Goal: Transaction & Acquisition: Subscribe to service/newsletter

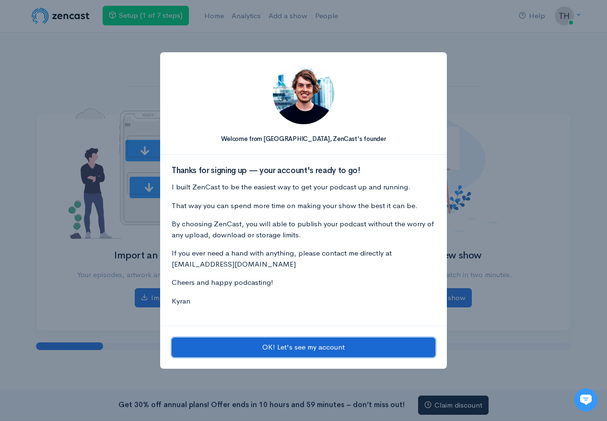
click at [320, 350] on button "OK! Let's see my account" at bounding box center [304, 347] width 264 height 20
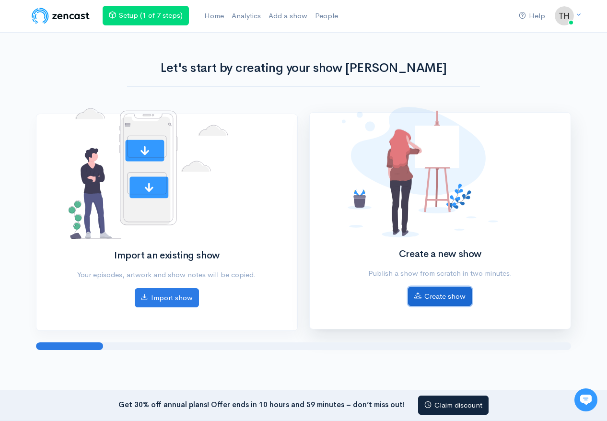
click at [439, 297] on link "Create show" at bounding box center [440, 297] width 64 height 20
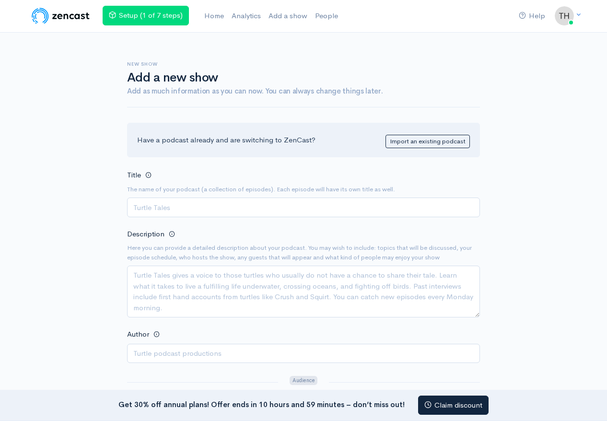
click at [344, 203] on input "Title" at bounding box center [303, 207] width 353 height 20
type input "Truth Uncovered"
click at [253, 352] on input "Author" at bounding box center [303, 354] width 353 height 20
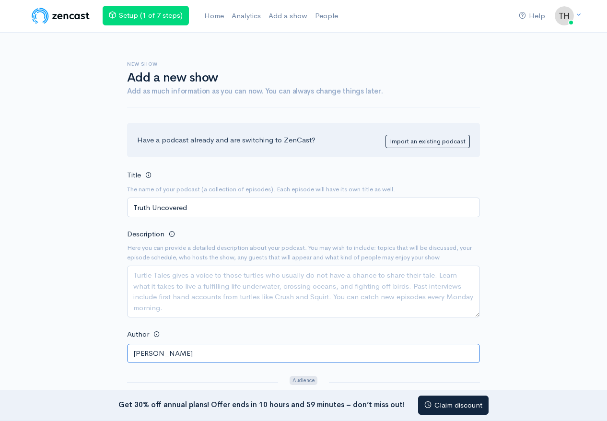
type input "[PERSON_NAME]"
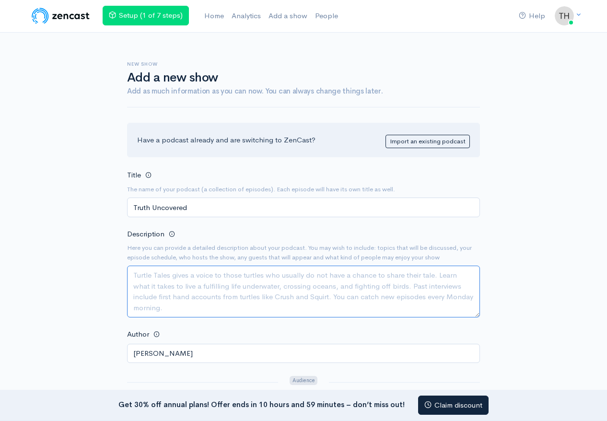
click at [221, 290] on textarea "Description" at bounding box center [303, 292] width 353 height 52
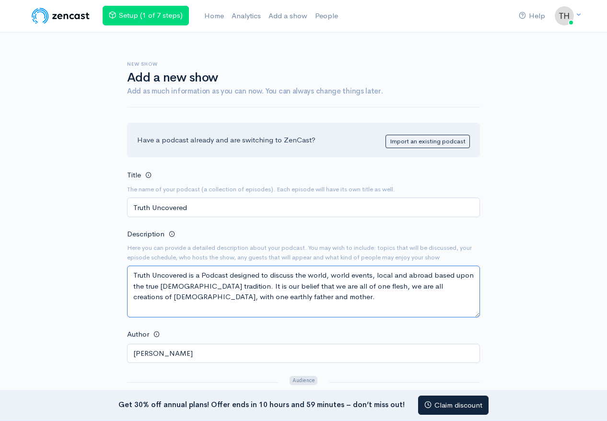
click at [235, 296] on textarea "Truth Uncovered is a Podcast designed to discuss the world, world events, local…" at bounding box center [303, 292] width 353 height 52
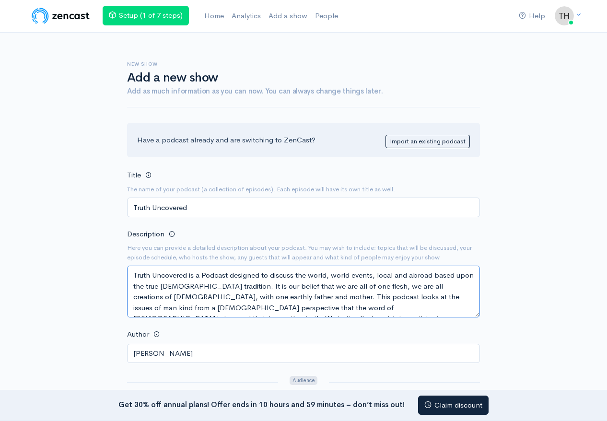
type textarea "Truth Uncovered is a Podcast designed to discuss the world, world events, local…"
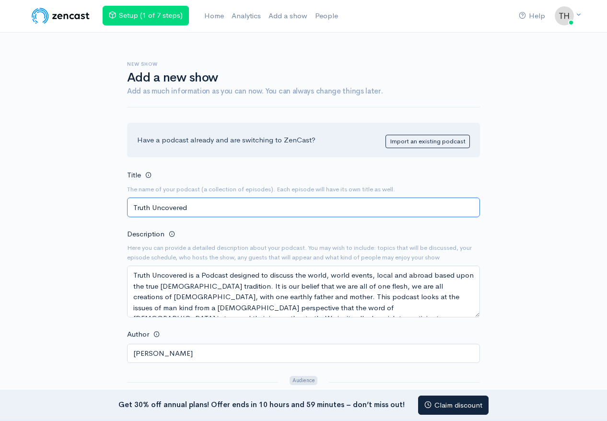
click at [193, 209] on input "Truth Uncovered" at bounding box center [303, 207] width 353 height 20
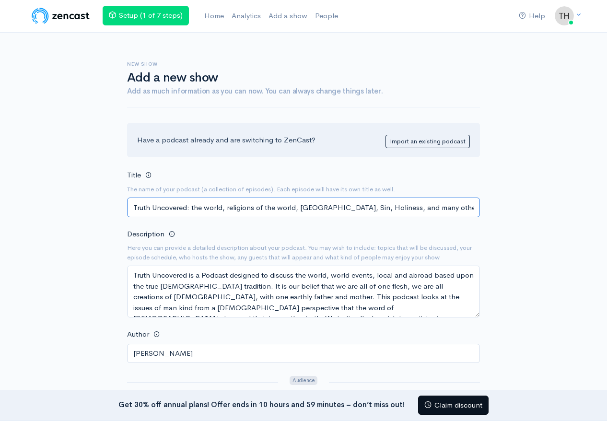
type input "Truth Uncovered: the world, religions of the world, [GEOGRAPHIC_DATA], Sin, Hol…"
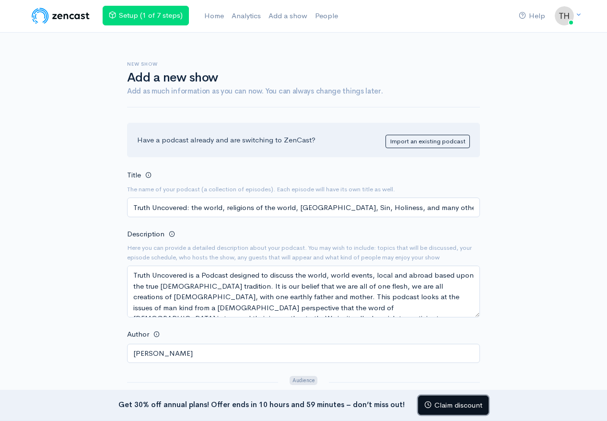
click at [462, 407] on link "Claim discount" at bounding box center [453, 405] width 70 height 20
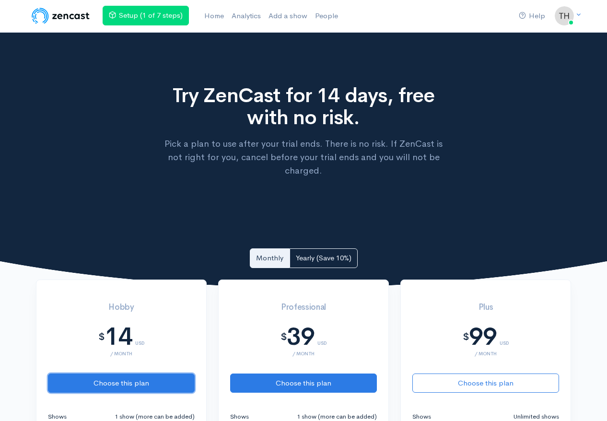
click at [161, 373] on button "Choose this plan" at bounding box center [121, 383] width 147 height 20
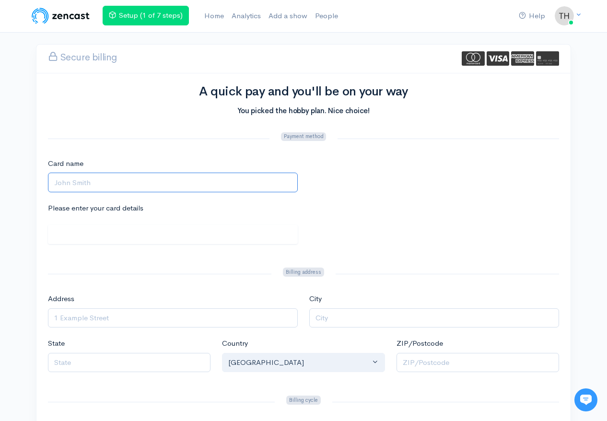
click at [219, 176] on input "Card name" at bounding box center [173, 183] width 250 height 20
type input "[PERSON_NAME]"
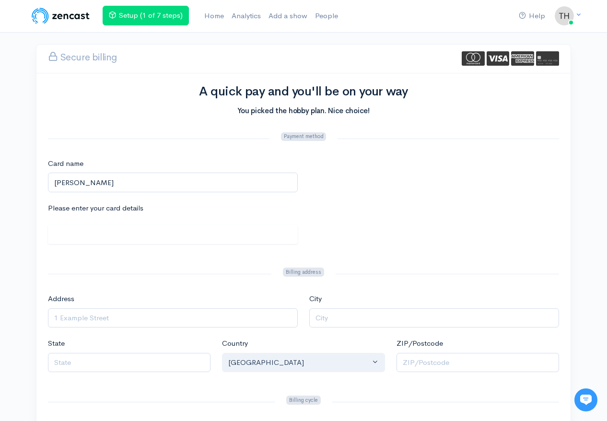
click at [199, 250] on div "Please enter your card details" at bounding box center [172, 229] width 261 height 52
click at [494, 60] on img at bounding box center [498, 58] width 23 height 14
click at [227, 316] on input "Address" at bounding box center [173, 318] width 250 height 20
type input "2003 Adeline Street"
type input "Hattiesburg"
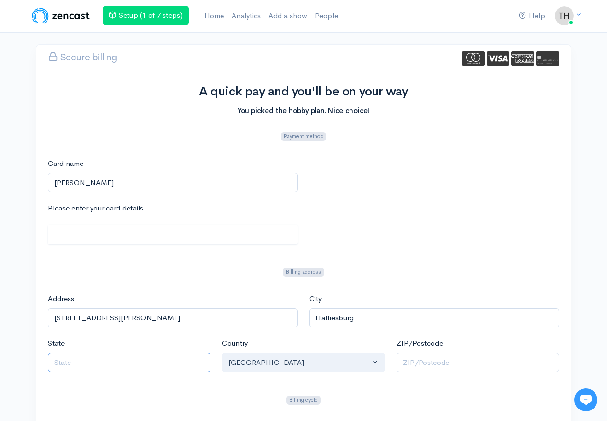
type input "MS"
type input "39401"
